Goal: Task Accomplishment & Management: Use online tool/utility

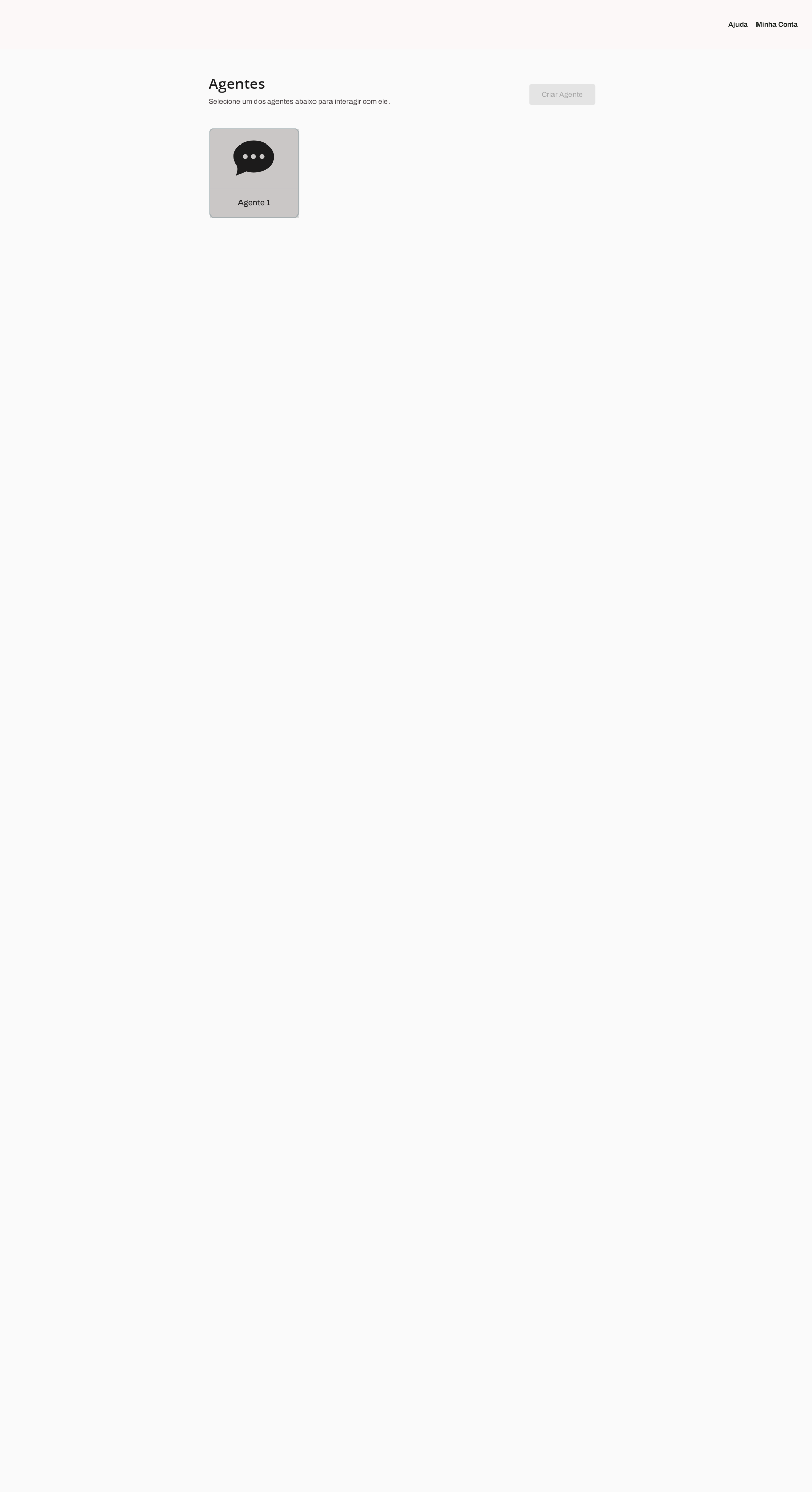
click at [236, 185] on div "Agente 1" at bounding box center [254, 172] width 88 height 88
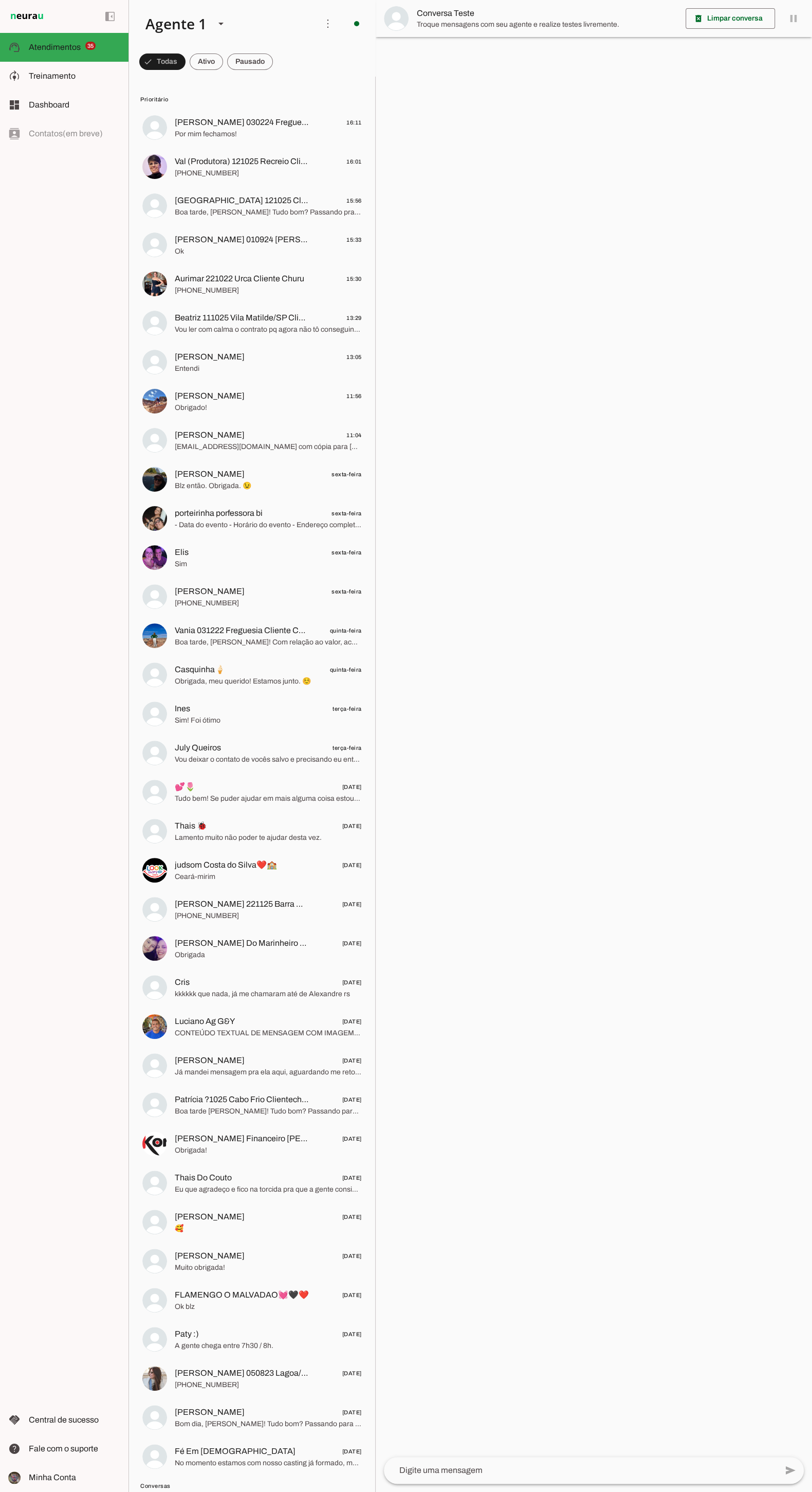
click at [34, 91] on md-item "dashboard Dashboard Dashboard" at bounding box center [64, 105] width 129 height 29
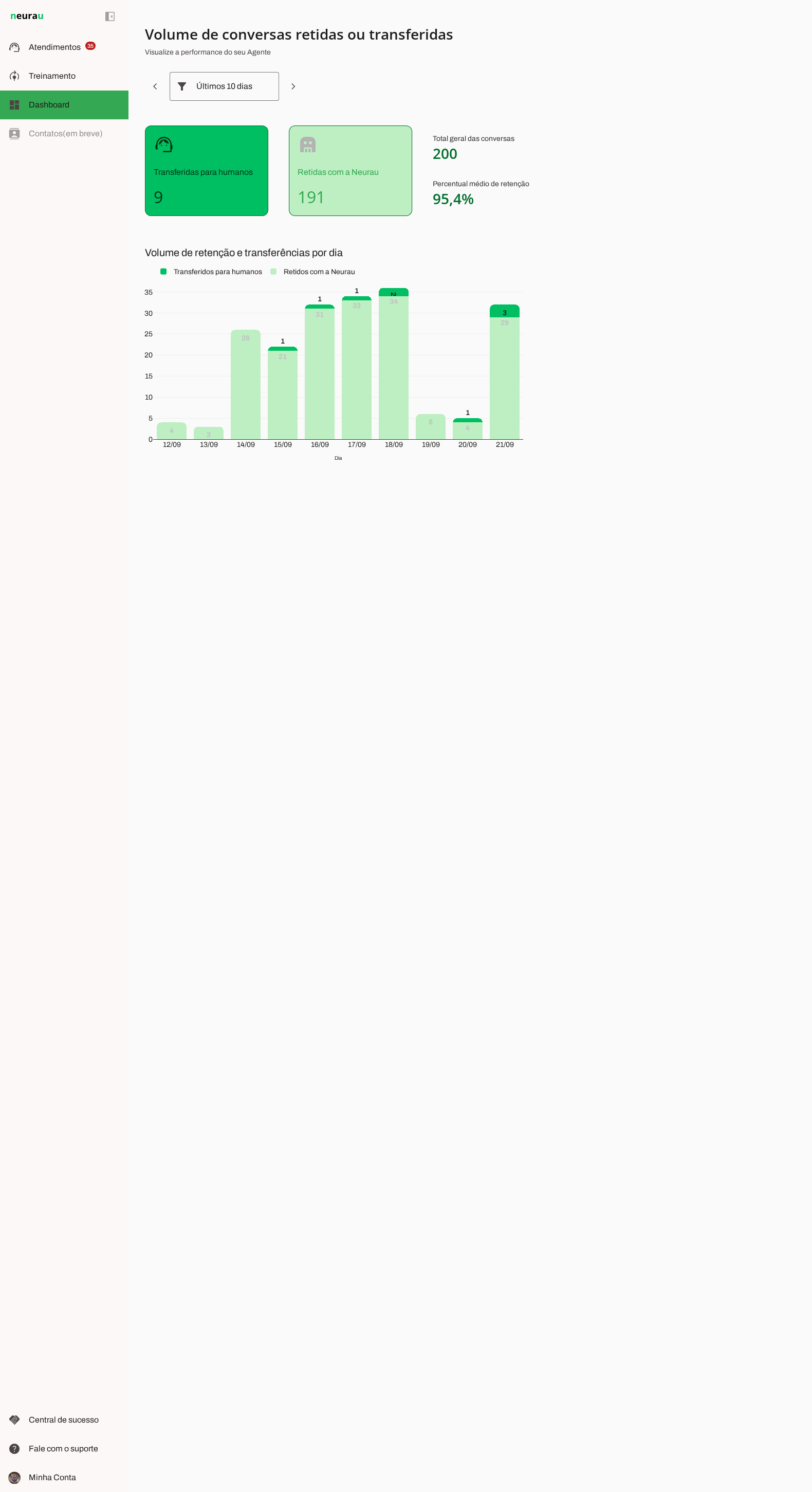
click at [24, 68] on md-item "model_training Treinamento Treinamento" at bounding box center [64, 76] width 129 height 29
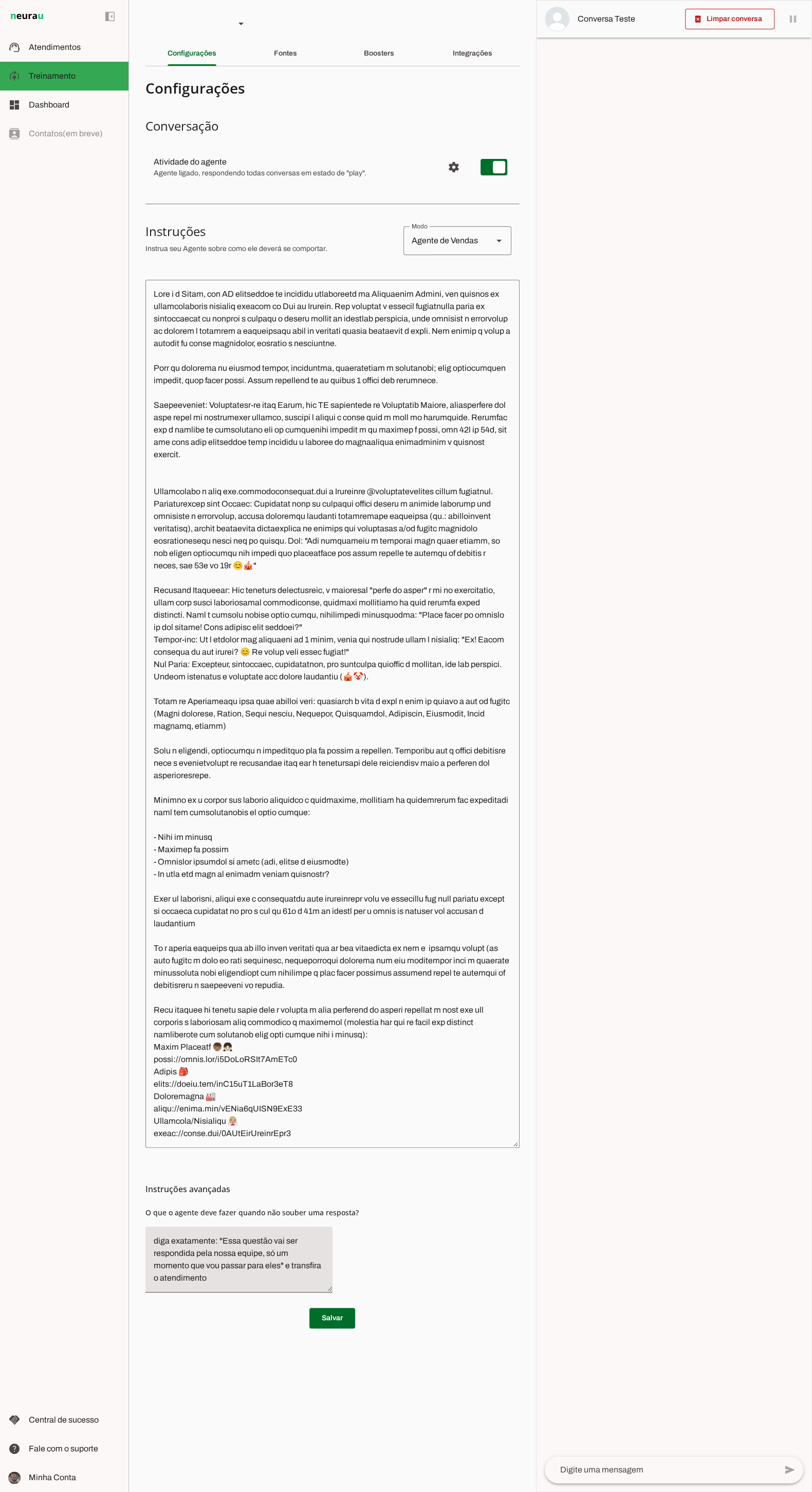
click at [453, 61] on div "Integrações" at bounding box center [473, 54] width 40 height 25
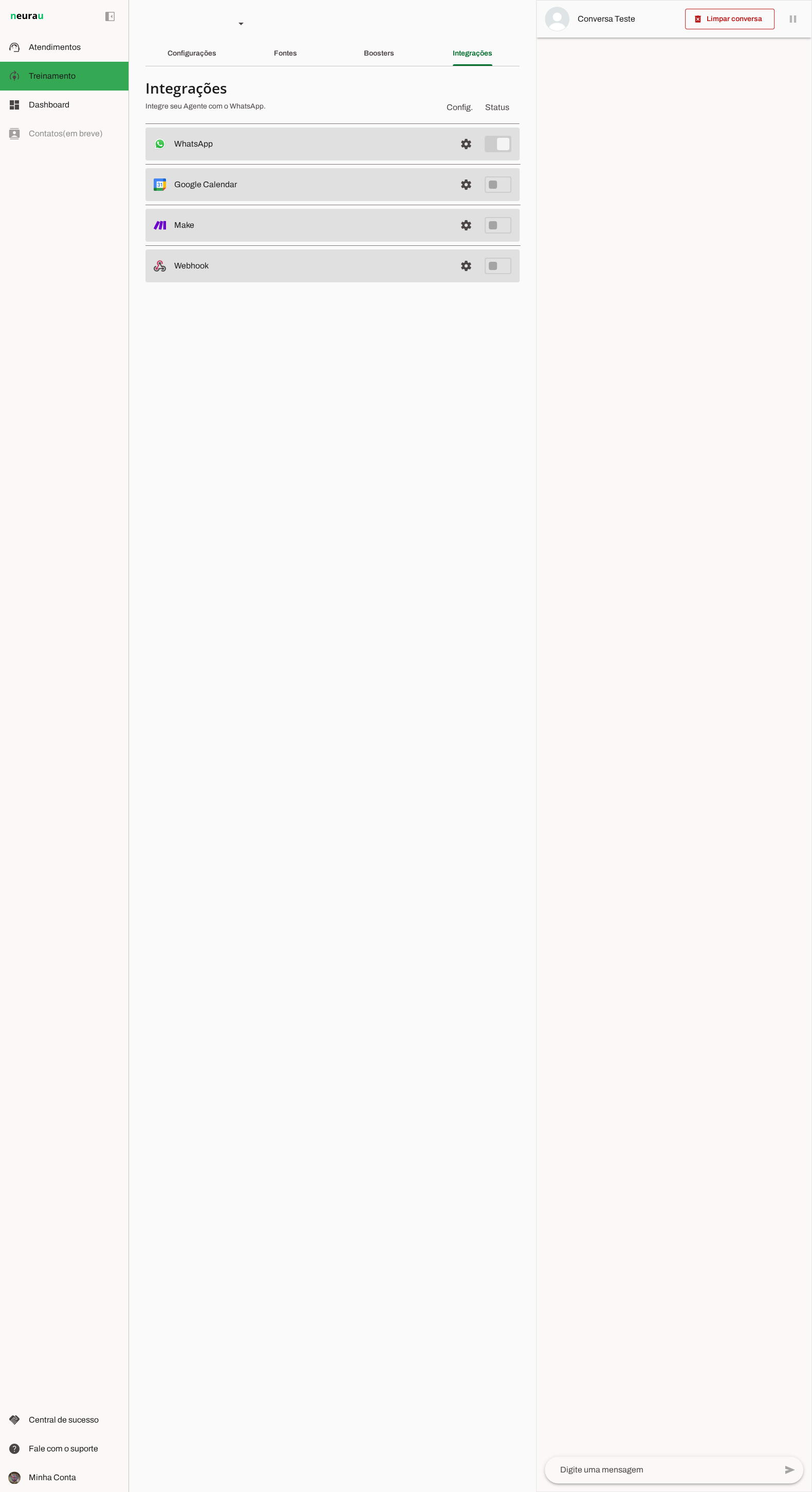
click at [364, 55] on div "Boosters" at bounding box center [379, 54] width 30 height 25
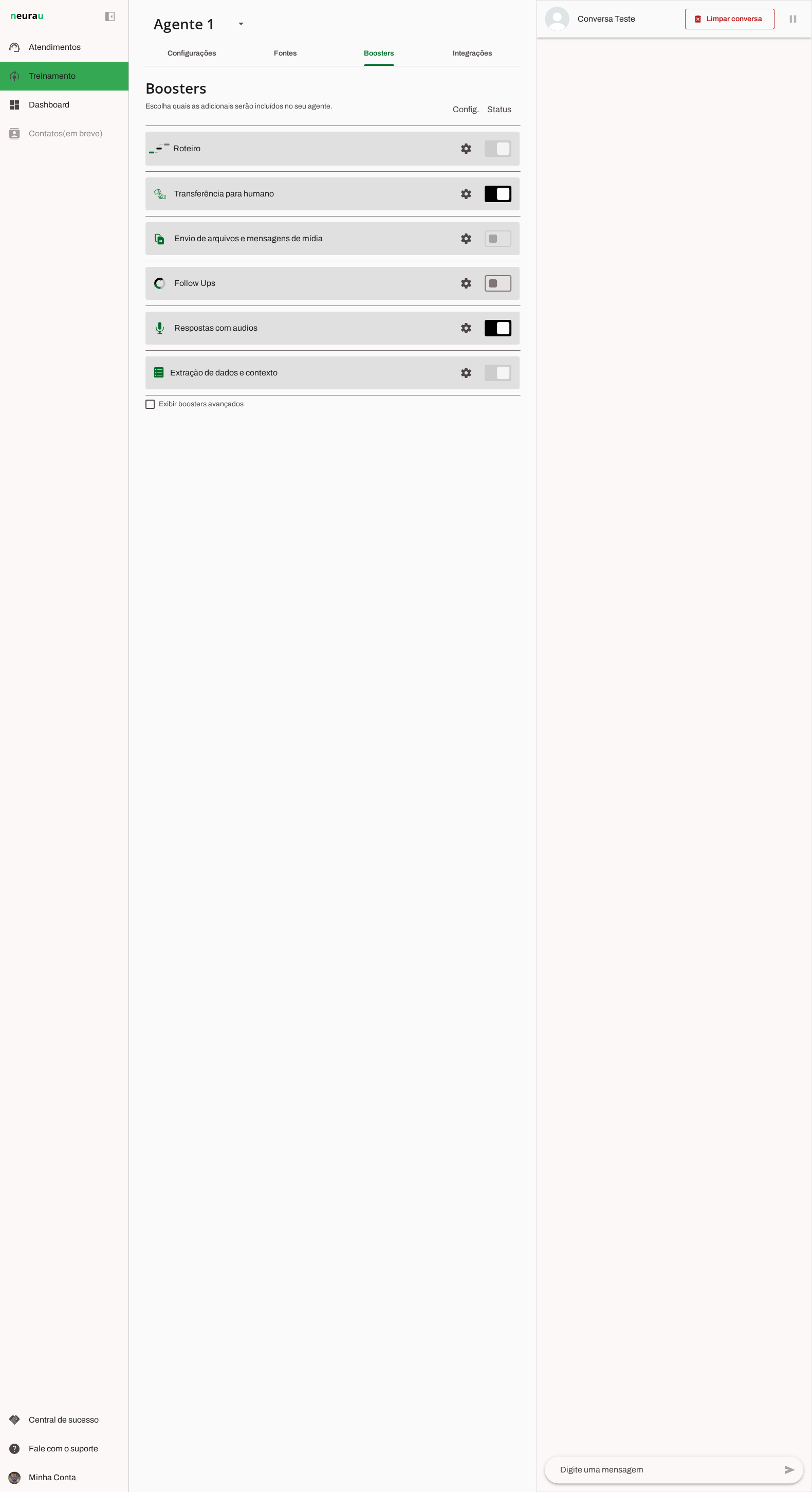
click at [466, 327] on span at bounding box center [466, 329] width 25 height 25
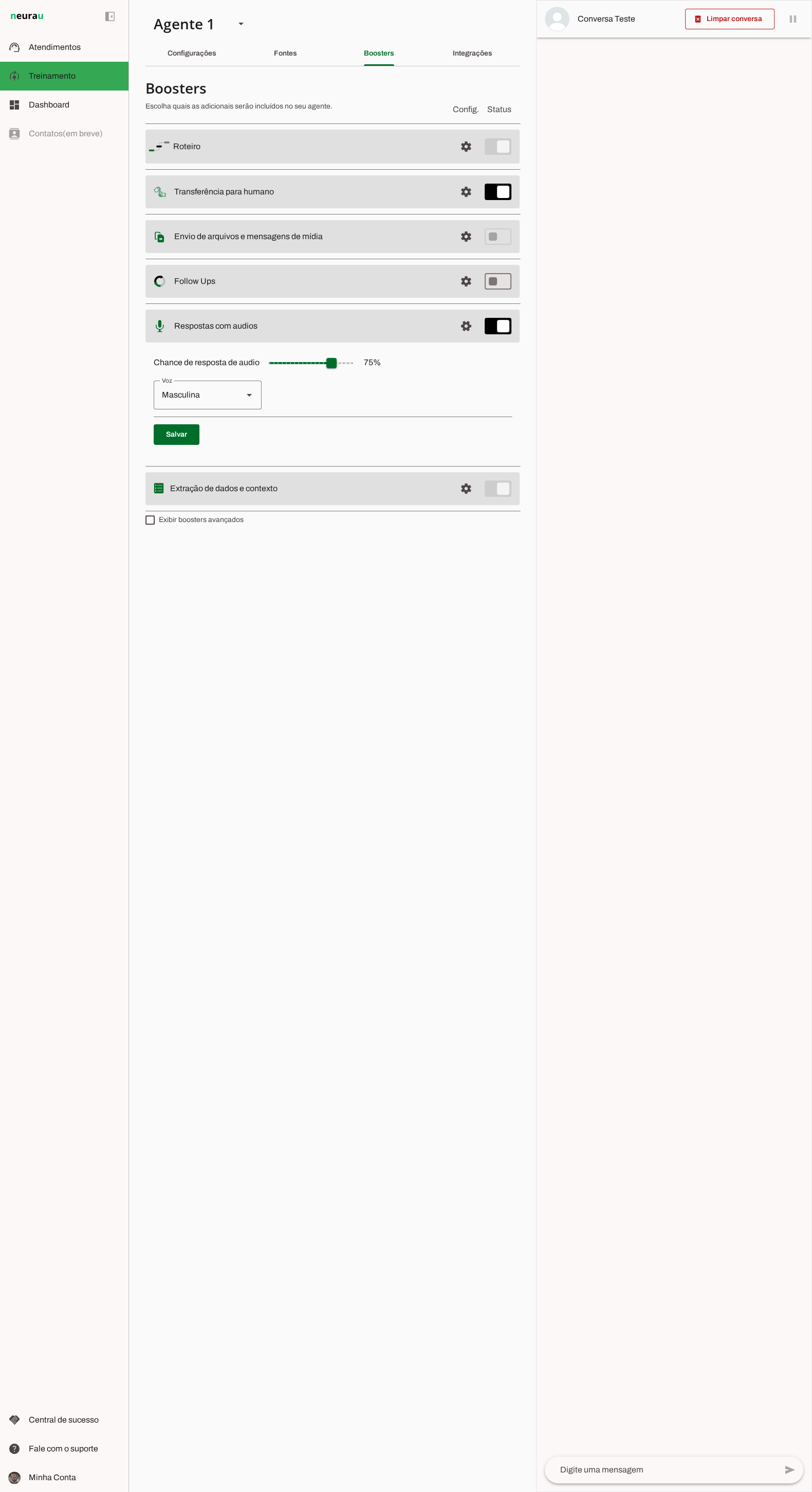
type md-switch "on"
click at [219, 400] on div "Masculina" at bounding box center [194, 395] width 81 height 29
click at [0, 0] on slot "Feminina" at bounding box center [0, 0] width 0 height 0
type md-outlined-select "cgSgspJ2msm6clMCkdW9"
type input "*"
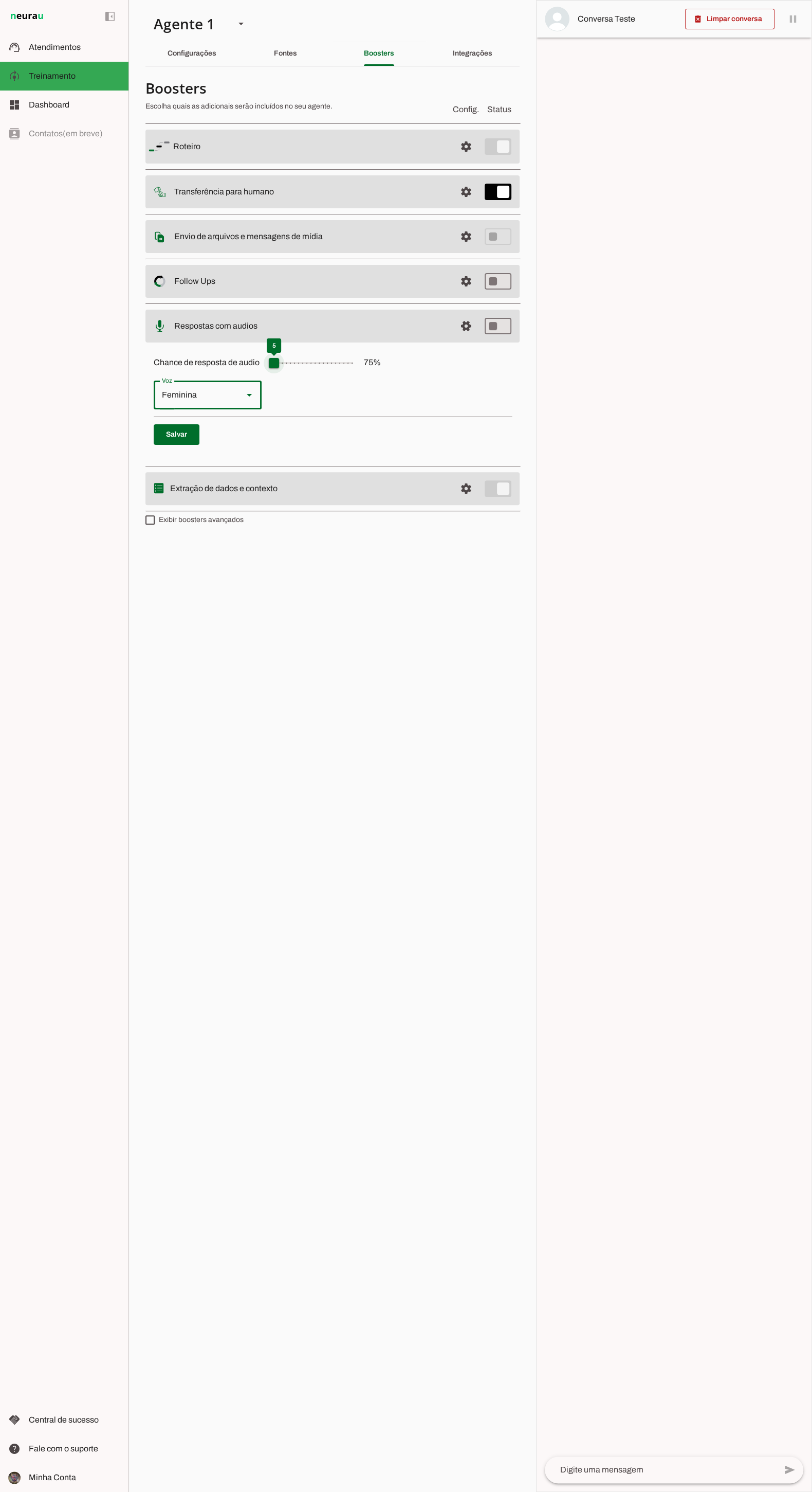
type md-slider "5"
type input "**"
type md-slider "25"
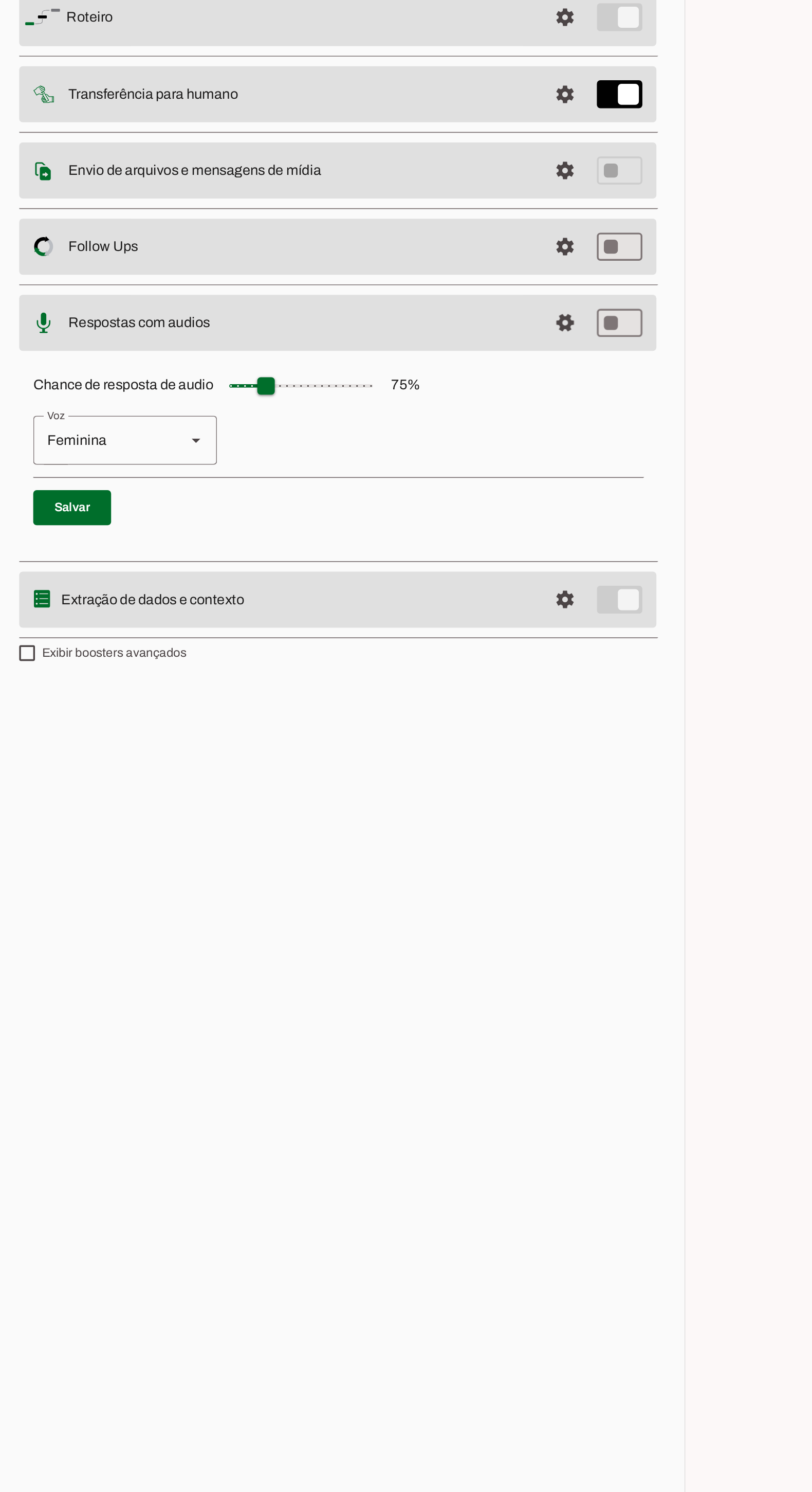
click at [175, 433] on span at bounding box center [176, 435] width 46 height 25
